Goal: Register for event/course

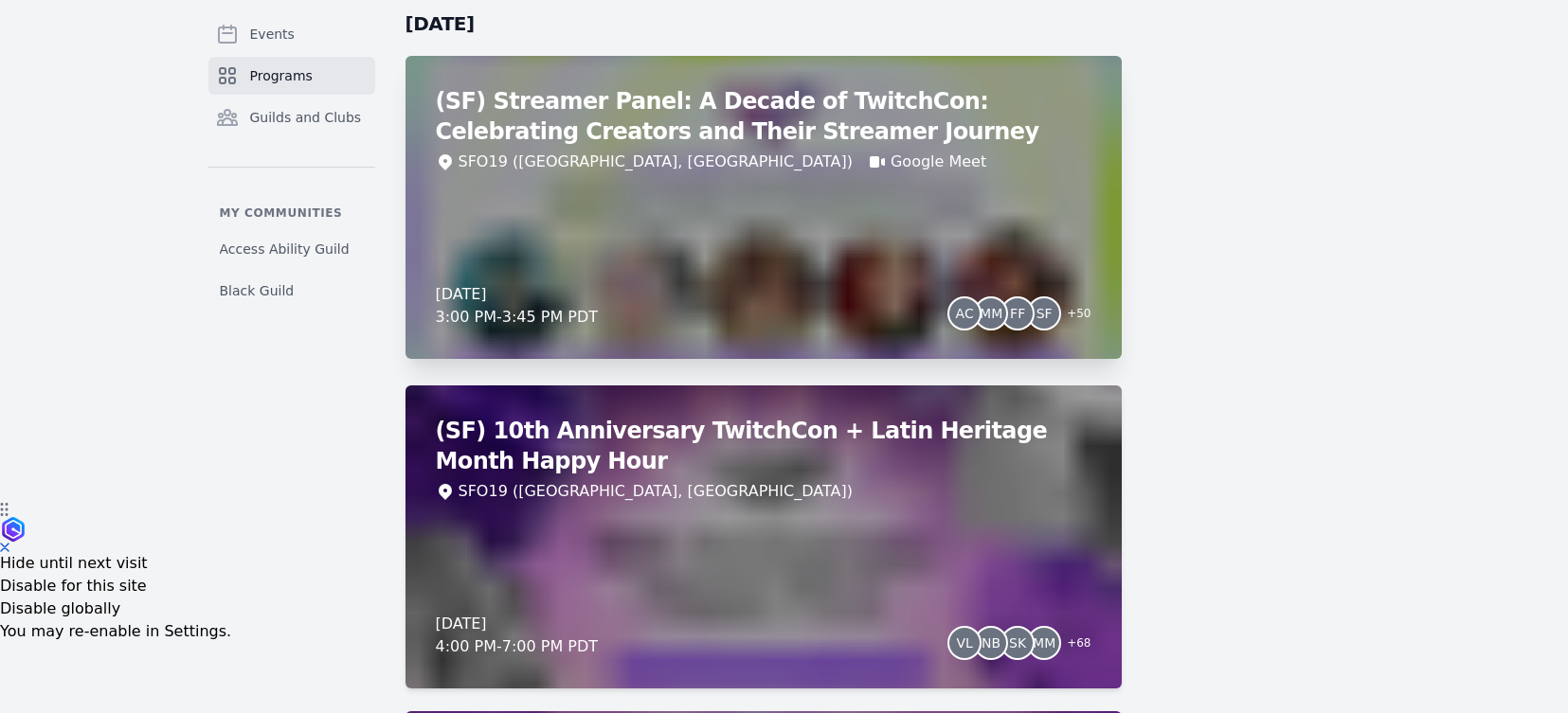
scroll to position [250, 0]
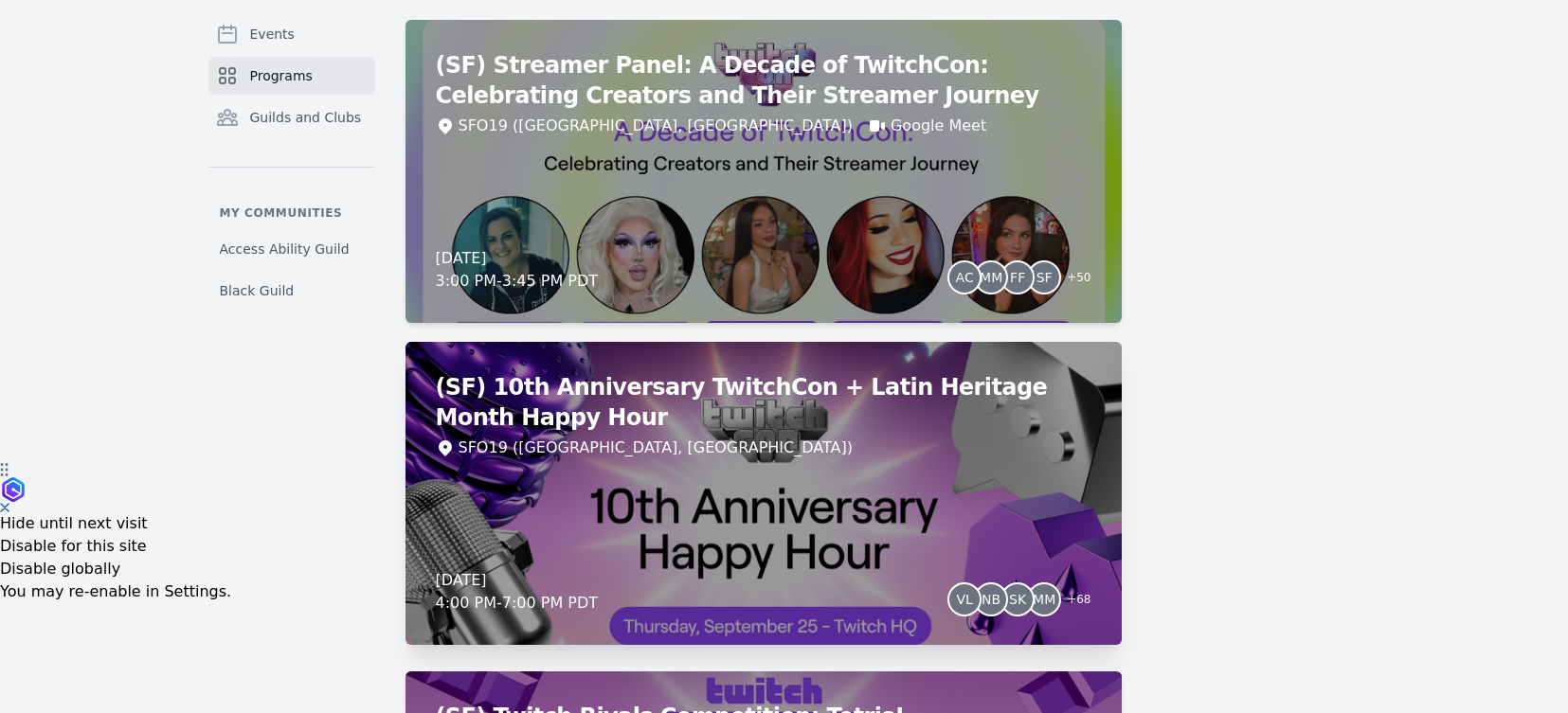
click at [822, 414] on h2 "(SF) 10th Anniversary TwitchCon + Latin Heritage Month Happy Hour" at bounding box center [764, 402] width 656 height 61
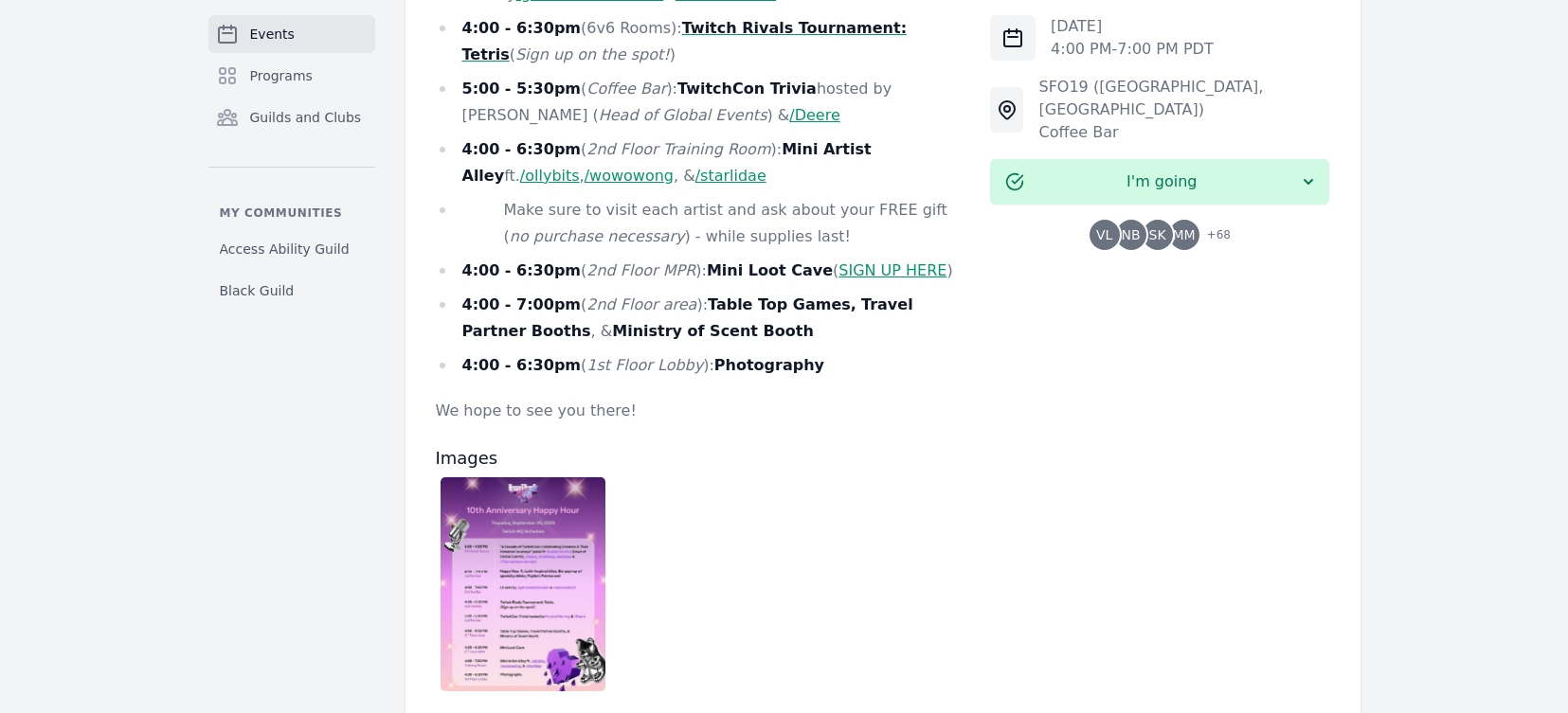
scroll to position [1274, 0]
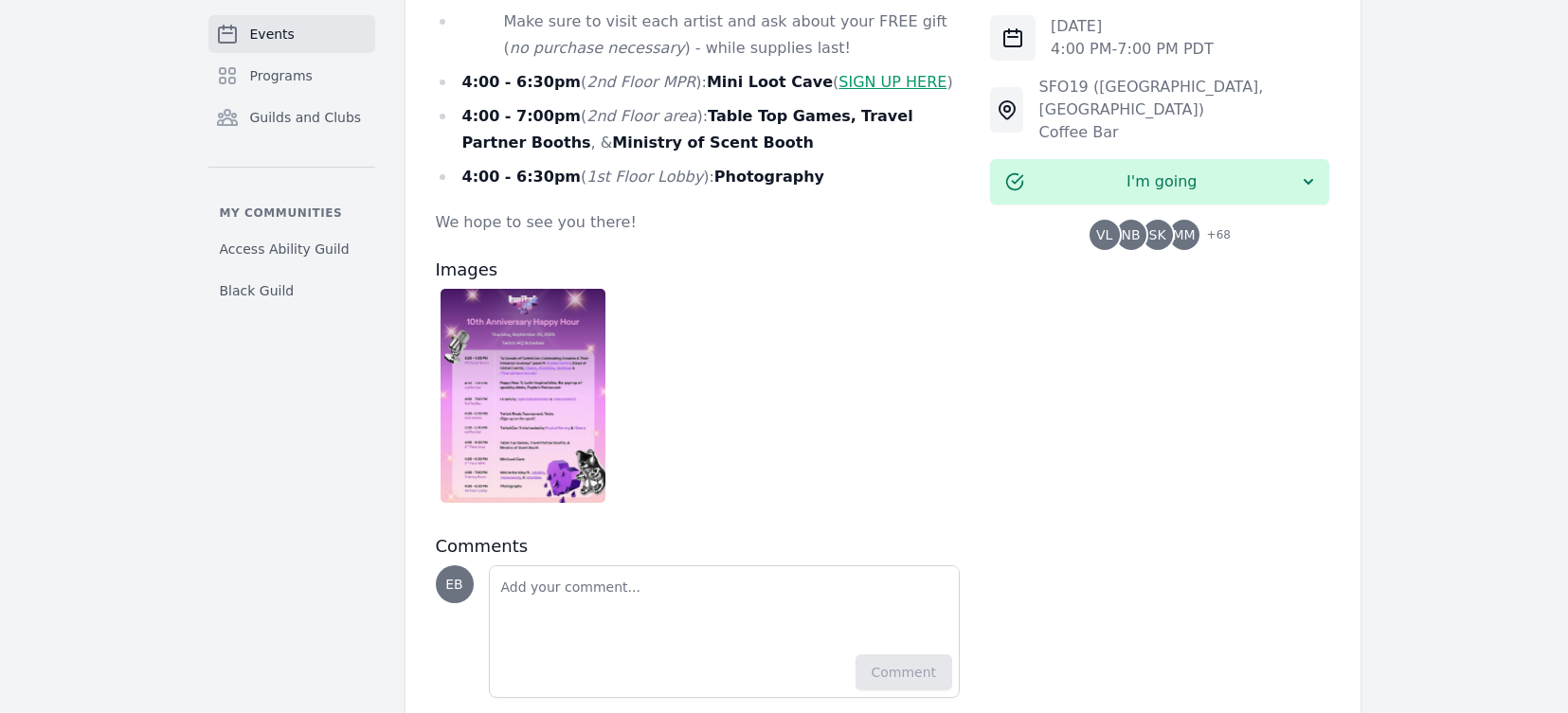
click at [590, 339] on img at bounding box center [523, 396] width 166 height 214
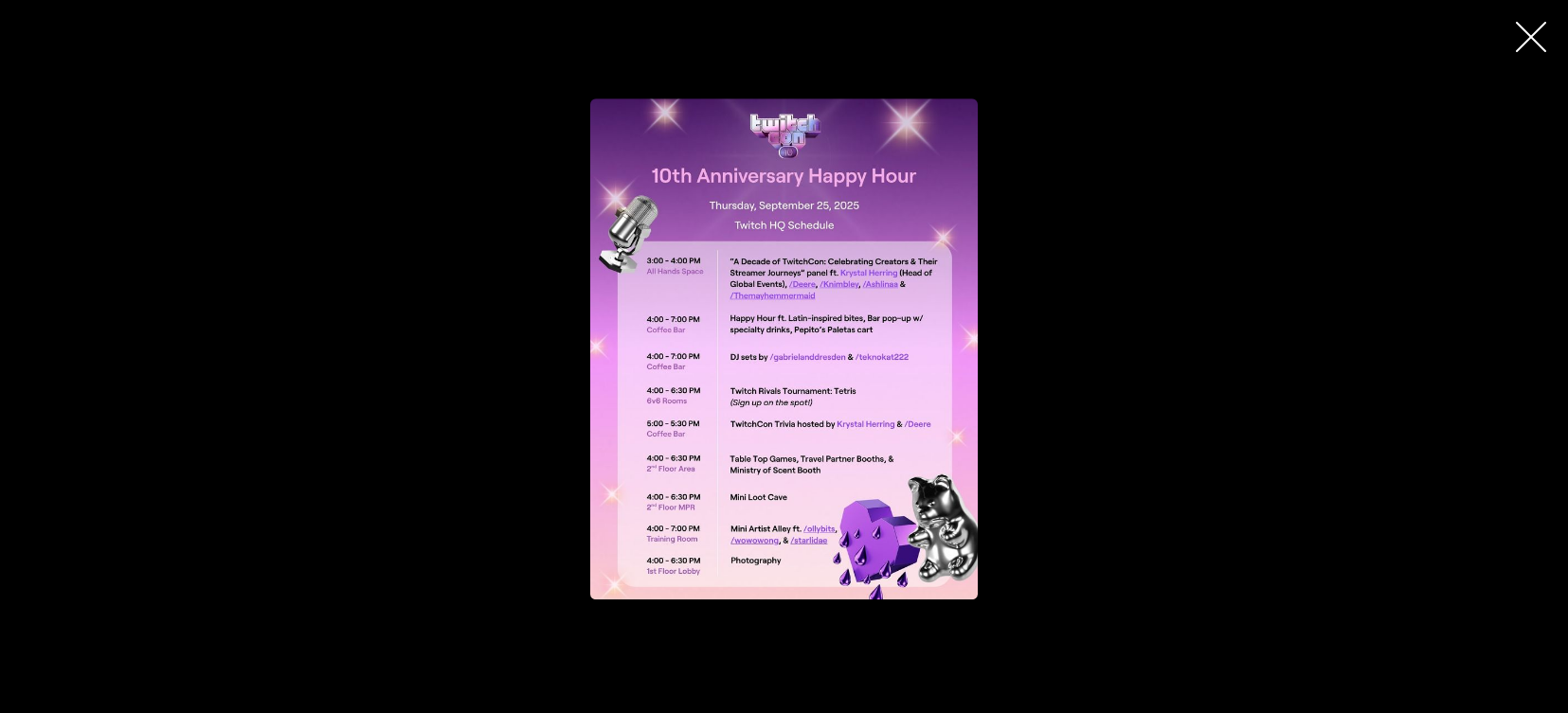
click at [1433, 59] on div at bounding box center [784, 356] width 1568 height 713
click at [946, 339] on img "button" at bounding box center [784, 349] width 387 height 502
click at [1090, 223] on div "button" at bounding box center [784, 349] width 749 height 502
click at [1532, 45] on icon "button" at bounding box center [1531, 37] width 30 height 30
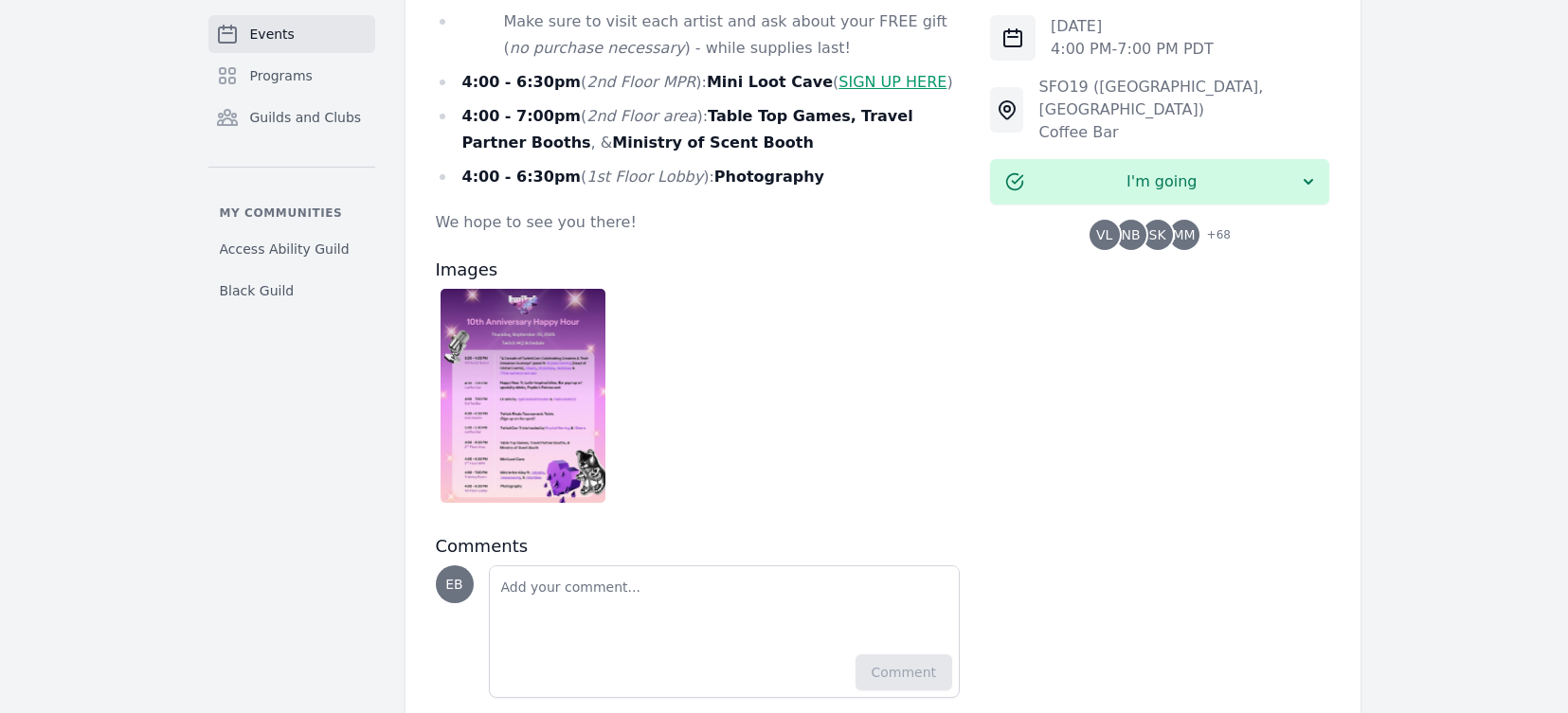
click at [492, 304] on img at bounding box center [523, 396] width 166 height 214
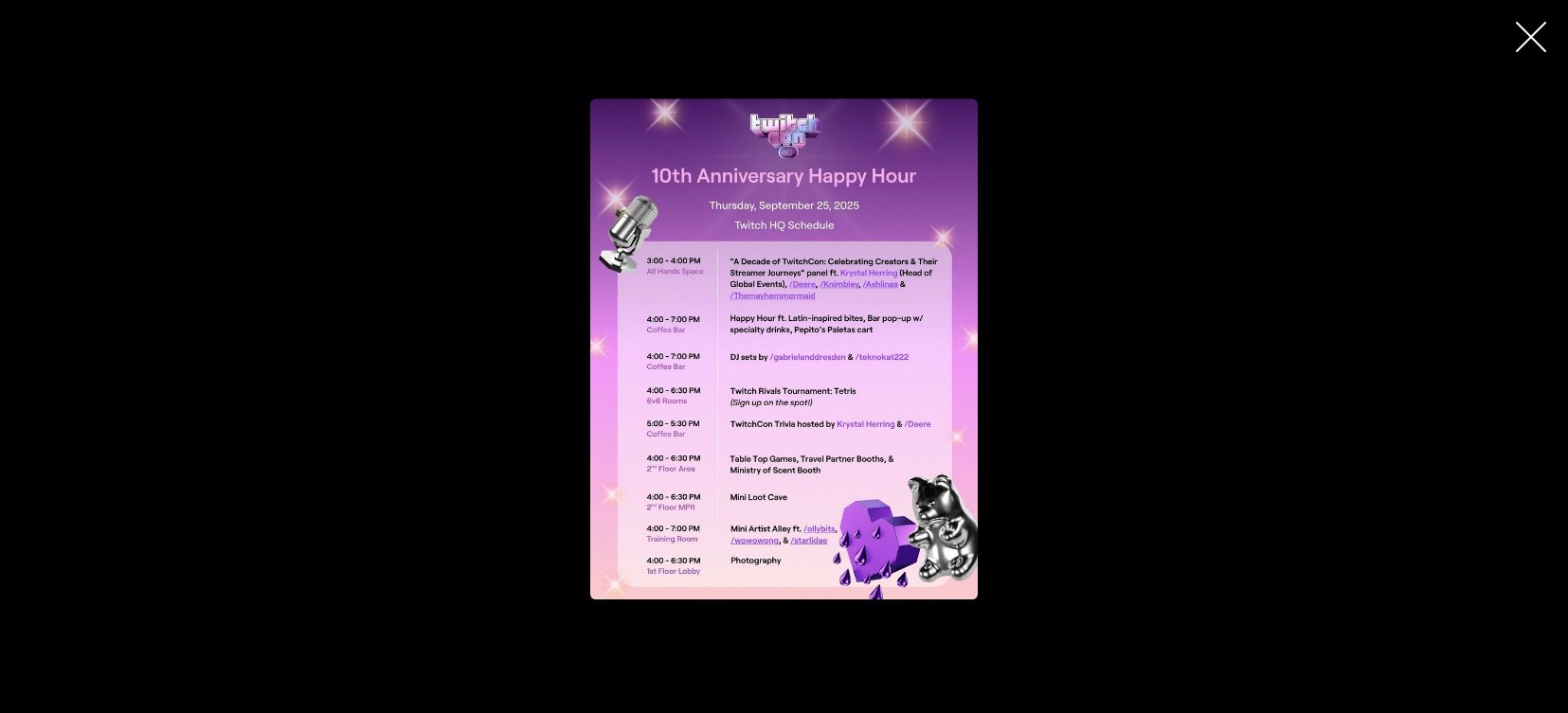
click at [492, 304] on div "button" at bounding box center [784, 349] width 749 height 502
click at [947, 272] on img "button" at bounding box center [784, 349] width 387 height 502
click at [1122, 198] on div "button" at bounding box center [784, 349] width 749 height 502
click at [1525, 41] on icon "button" at bounding box center [1531, 37] width 30 height 30
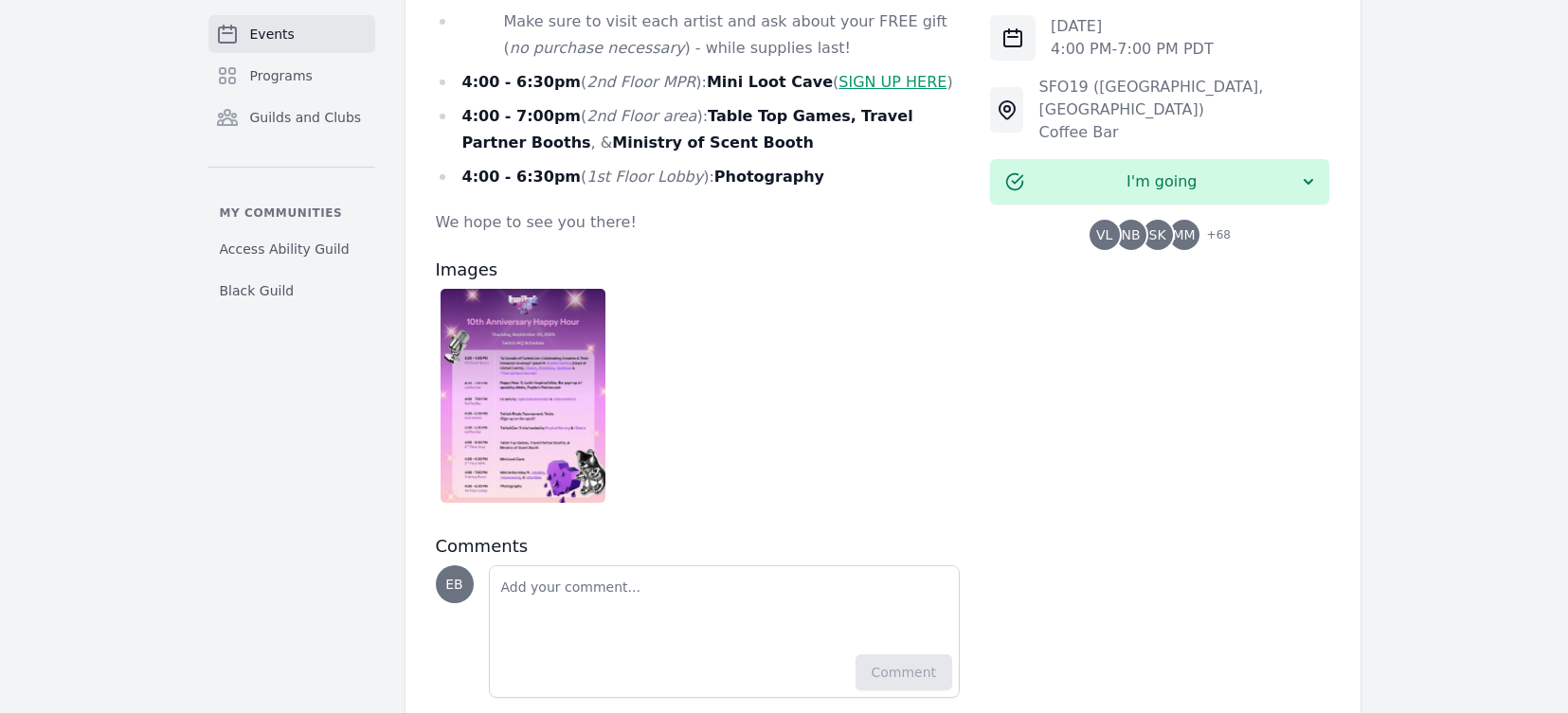
click at [531, 342] on img at bounding box center [523, 396] width 166 height 214
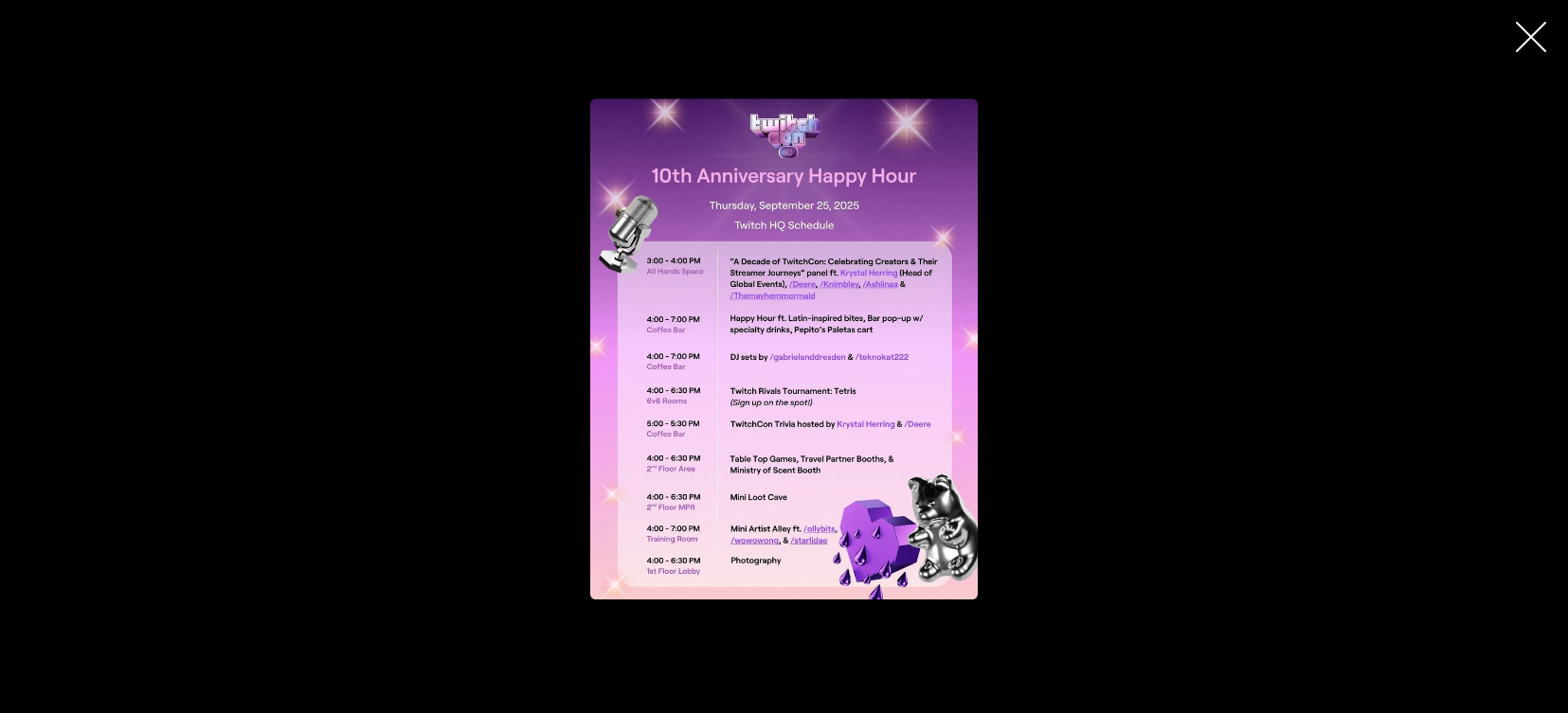
drag, startPoint x: 789, startPoint y: 330, endPoint x: 350, endPoint y: 5, distance: 546.2
click at [0, 0] on div at bounding box center [784, 356] width 1568 height 713
